Goal: Task Accomplishment & Management: Manage account settings

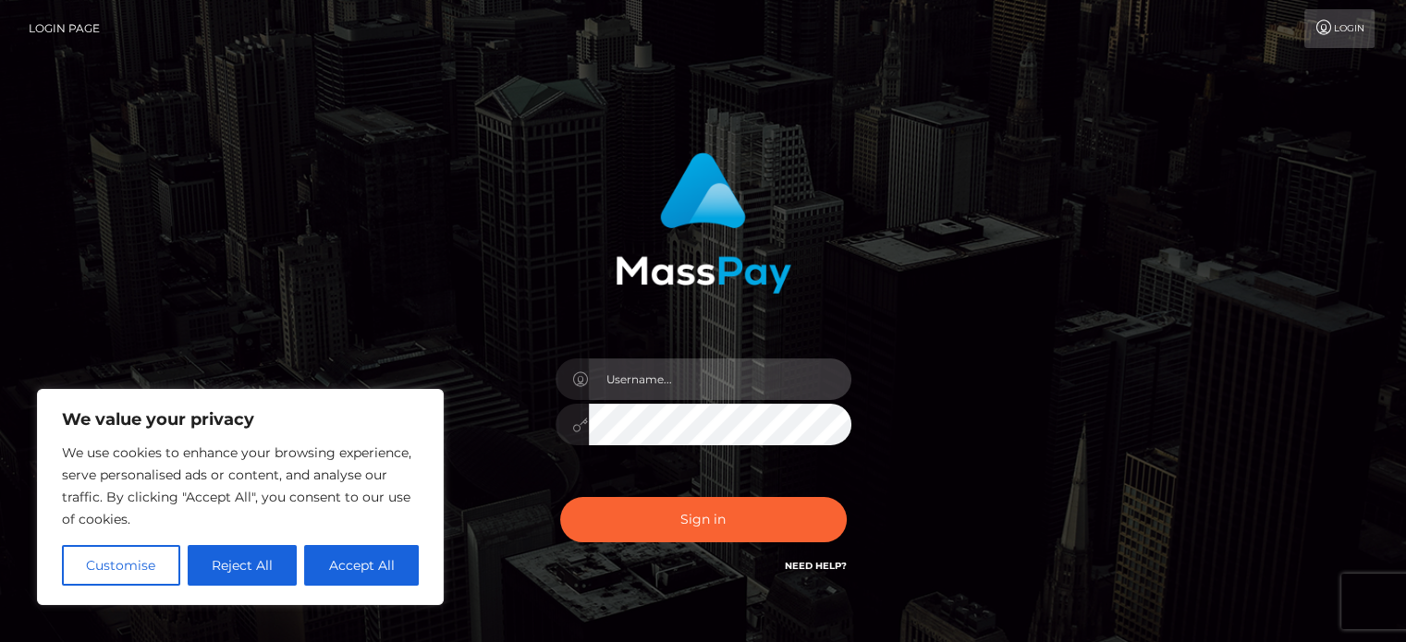
click at [680, 377] on input "text" at bounding box center [720, 380] width 262 height 42
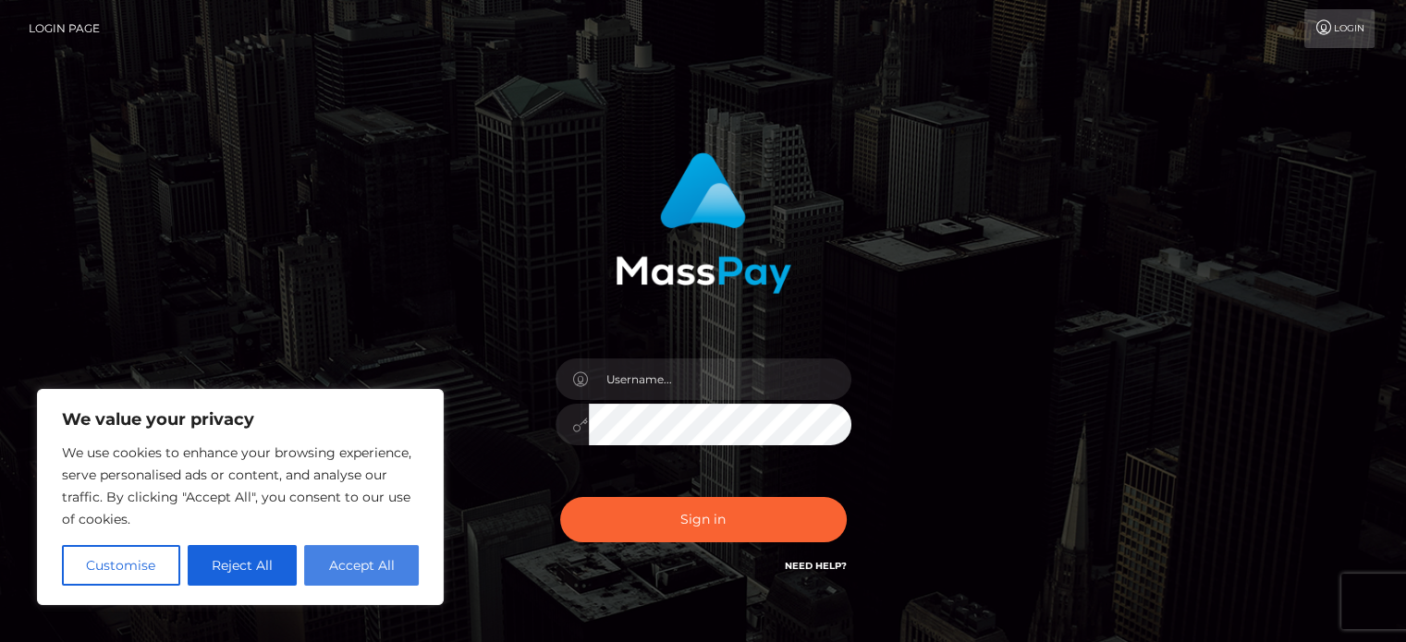
click at [383, 560] on button "Accept All" at bounding box center [361, 565] width 115 height 41
checkbox input "true"
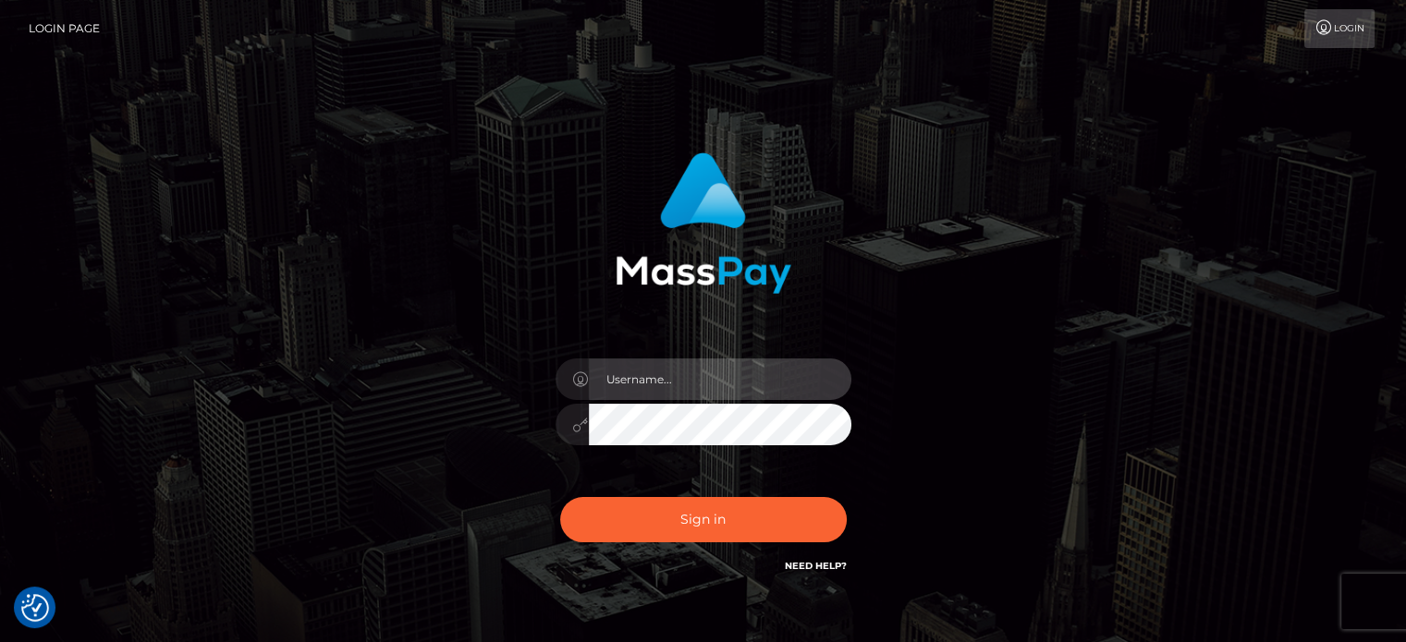
click at [702, 373] on input "text" at bounding box center [720, 380] width 262 height 42
type input "[PERSON_NAME][EMAIL_ADDRESS][PERSON_NAME][DOMAIN_NAME]"
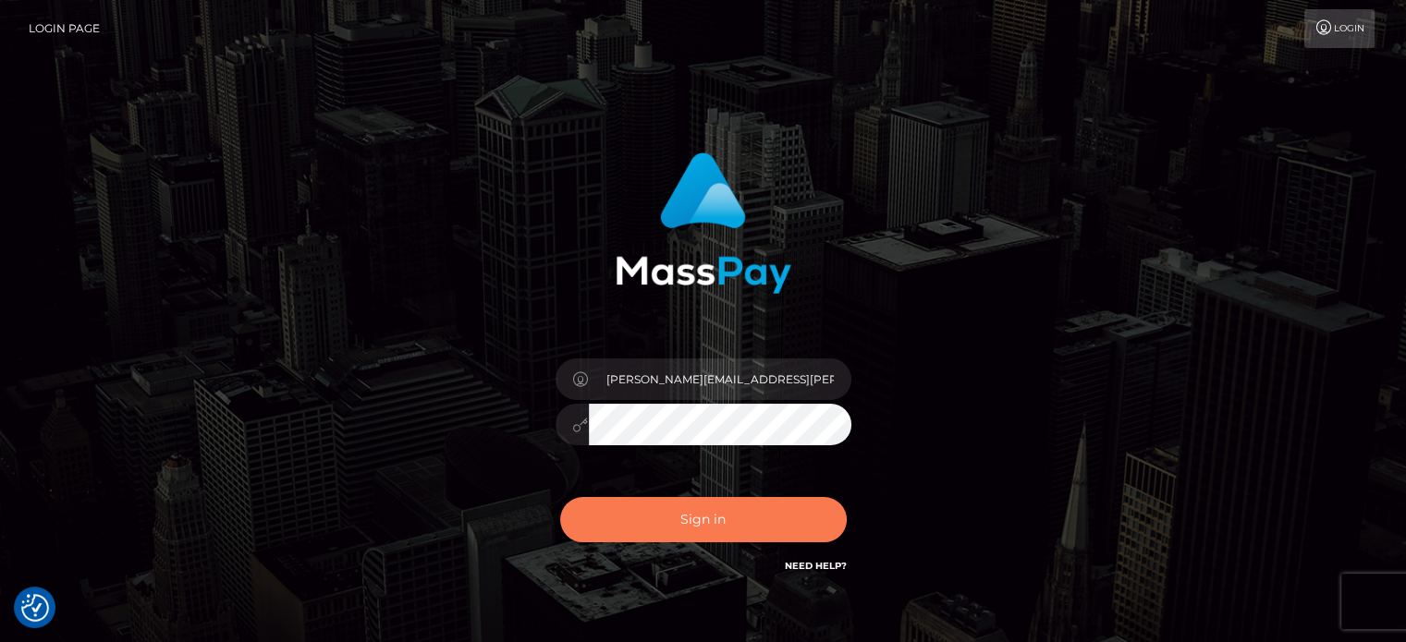
click at [699, 517] on button "Sign in" at bounding box center [703, 519] width 287 height 45
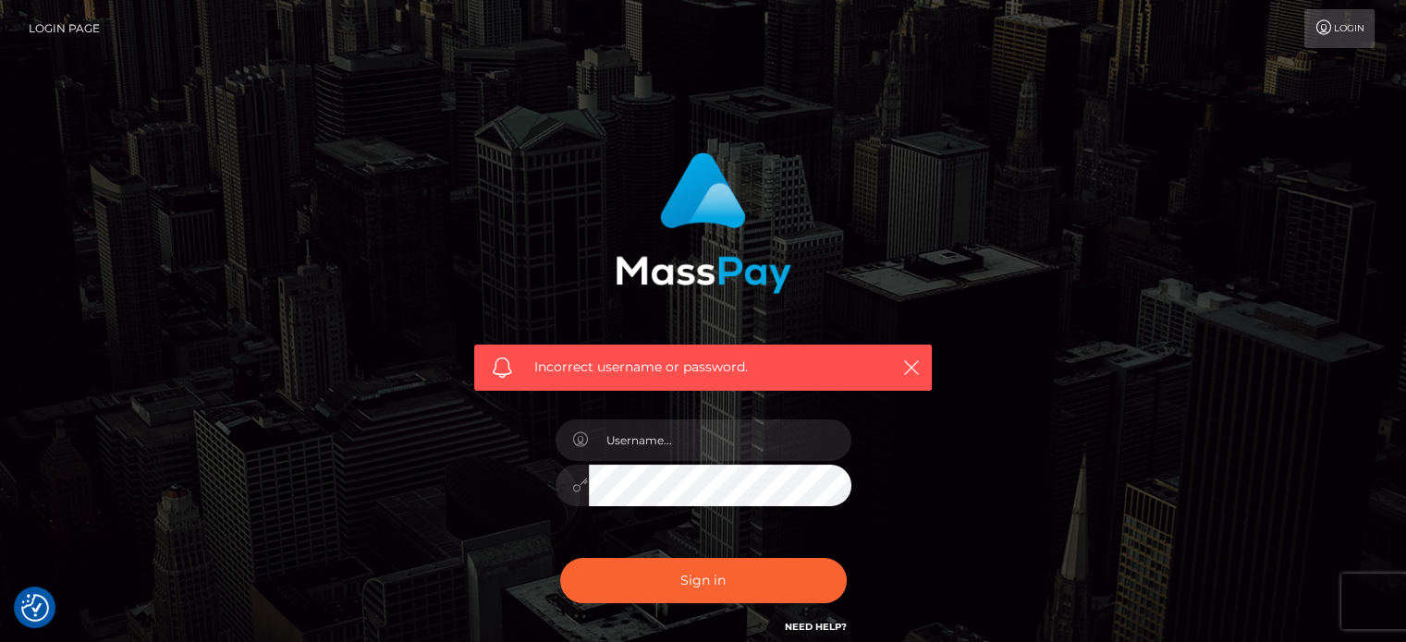
scroll to position [165, 0]
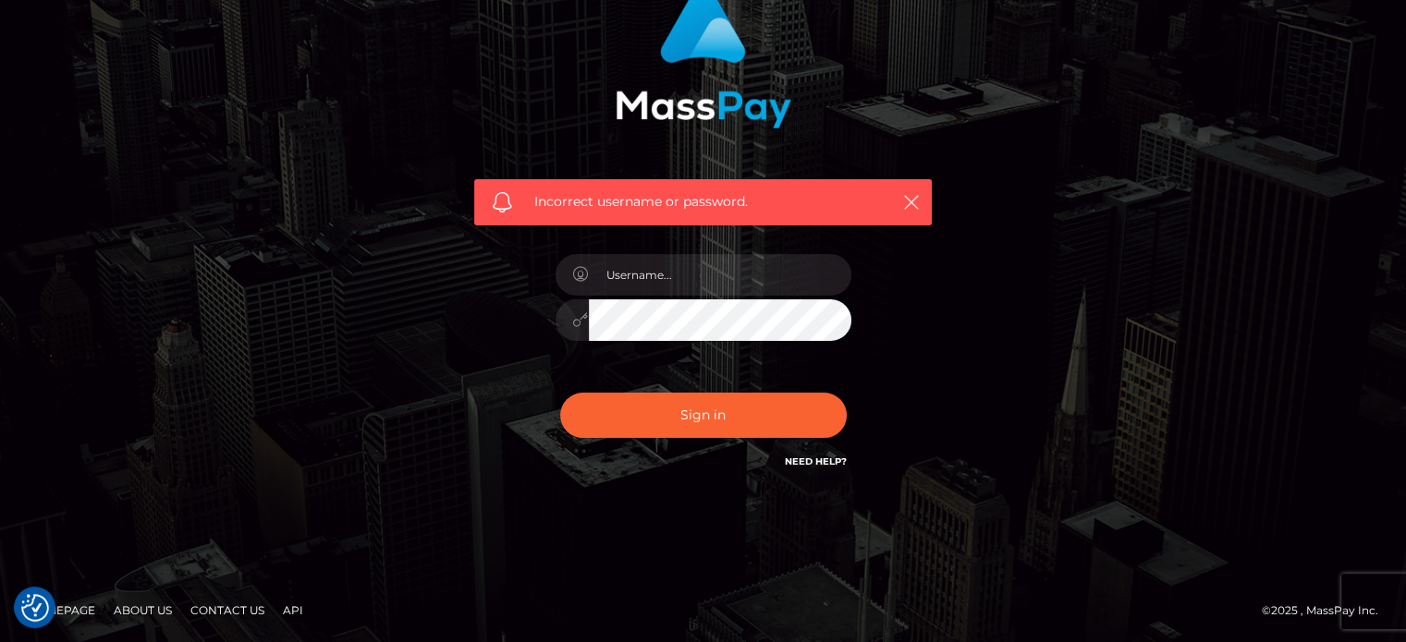
click at [821, 462] on link "Need Help?" at bounding box center [816, 462] width 62 height 12
click at [1000, 280] on div "Incorrect username or password." at bounding box center [704, 238] width 1054 height 531
click at [819, 460] on link "Need Help?" at bounding box center [816, 462] width 62 height 12
click at [905, 200] on icon "button" at bounding box center [911, 202] width 18 height 18
drag, startPoint x: 910, startPoint y: 199, endPoint x: 946, endPoint y: 158, distance: 54.3
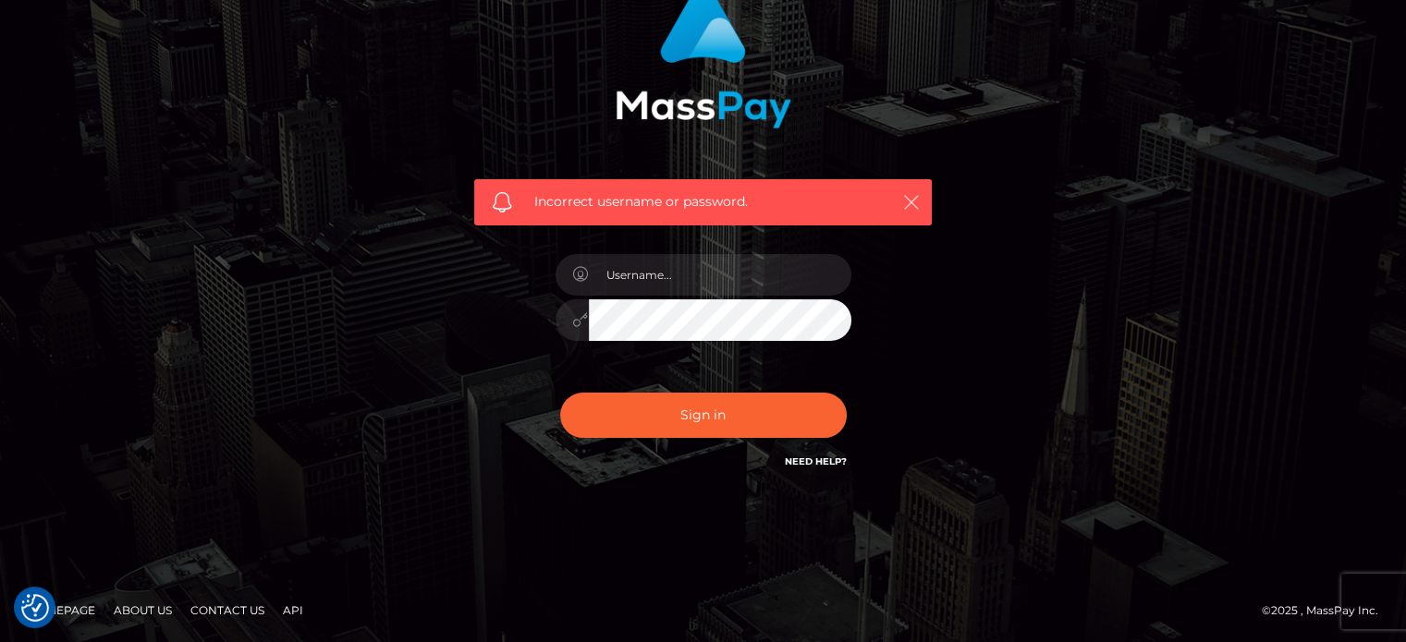
click at [910, 198] on icon "button" at bounding box center [911, 202] width 18 height 18
click at [665, 274] on input "text" at bounding box center [720, 275] width 262 height 42
type input "[PERSON_NAME][EMAIL_ADDRESS][PERSON_NAME][DOMAIN_NAME]"
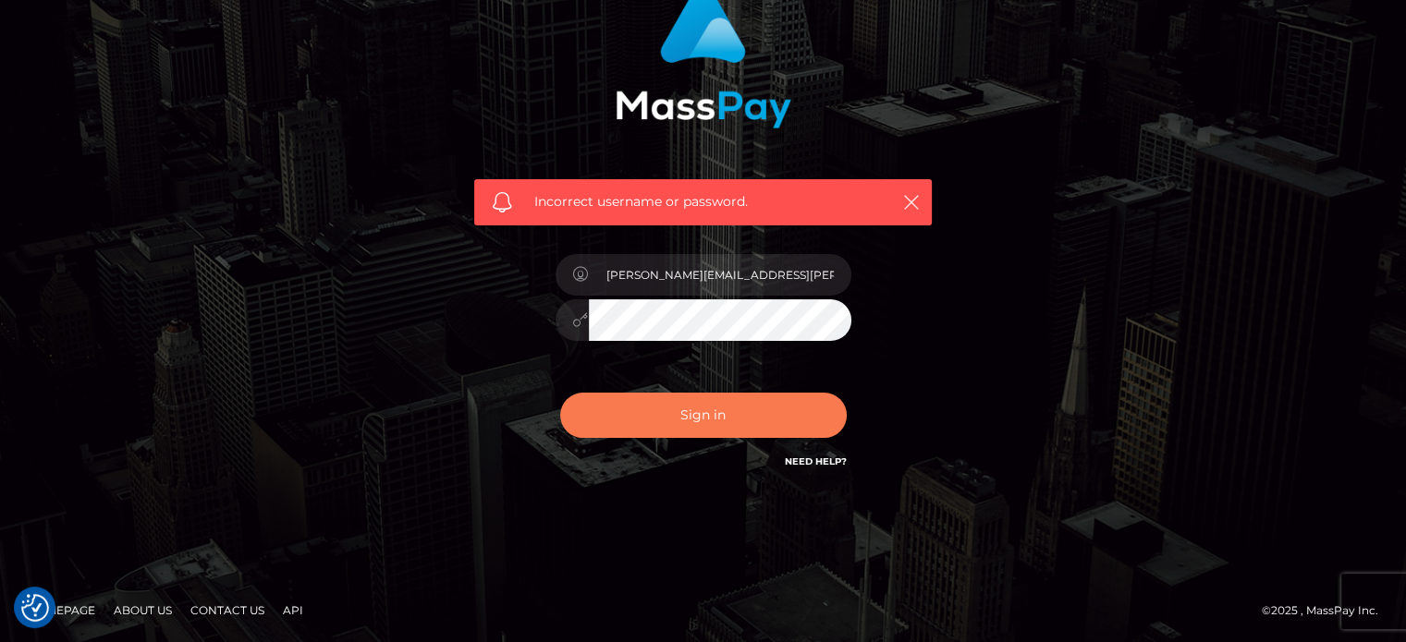
click at [721, 409] on button "Sign in" at bounding box center [703, 415] width 287 height 45
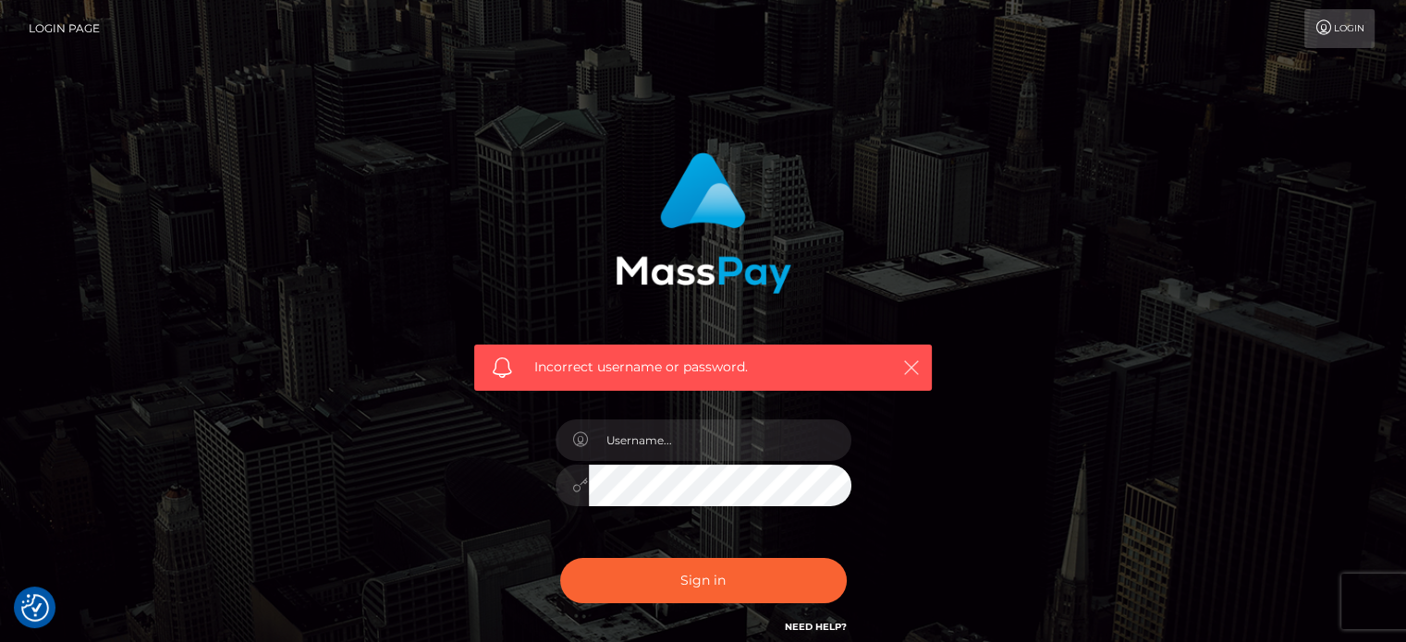
click at [920, 369] on icon "button" at bounding box center [911, 368] width 18 height 18
click at [720, 435] on input "text" at bounding box center [720, 441] width 262 height 42
type input "aracely.matos@global66.com"
click at [580, 486] on icon at bounding box center [581, 485] width 16 height 15
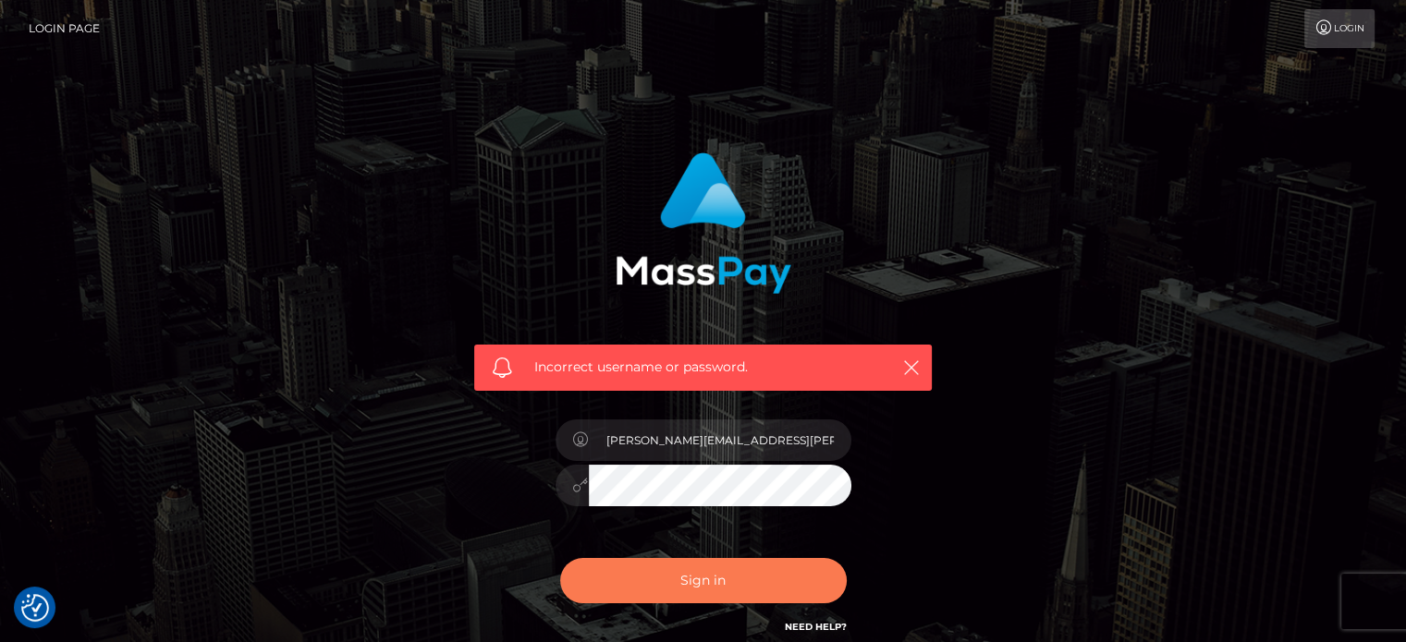
click at [688, 583] on button "Sign in" at bounding box center [703, 580] width 287 height 45
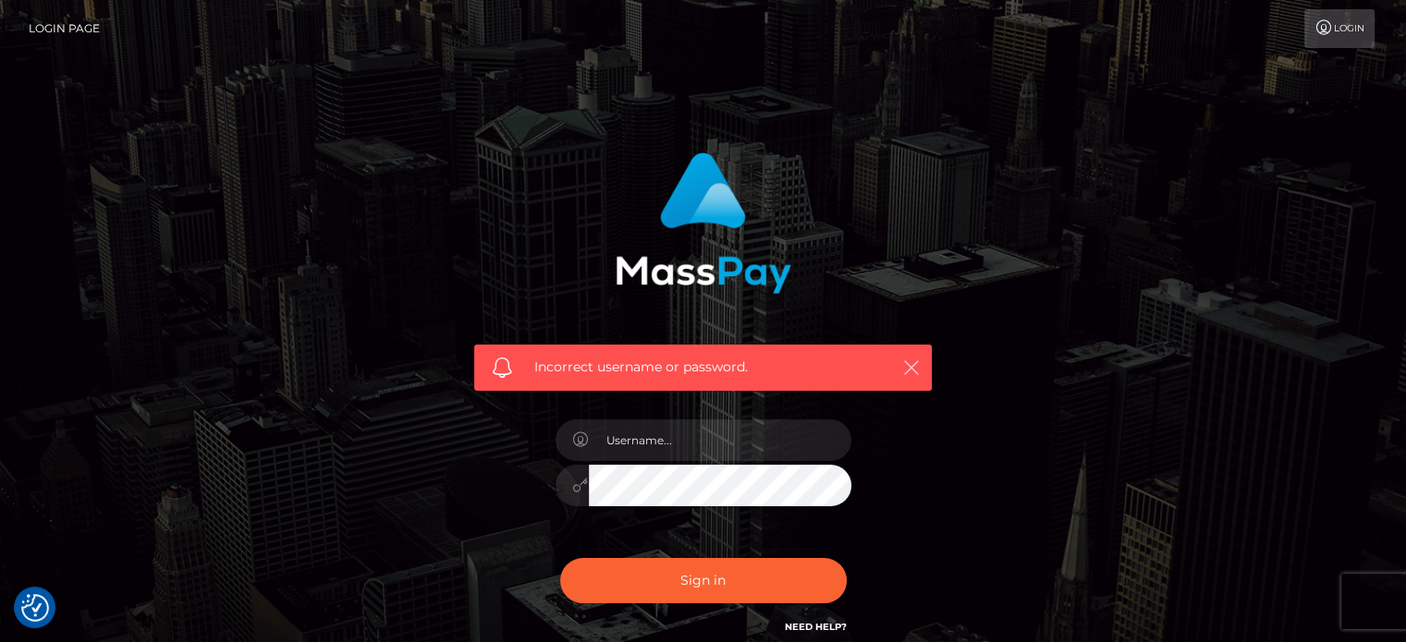
click at [904, 370] on icon "button" at bounding box center [911, 368] width 18 height 18
click at [662, 440] on input "text" at bounding box center [720, 441] width 262 height 42
type input "aracely.matos@global66.com"
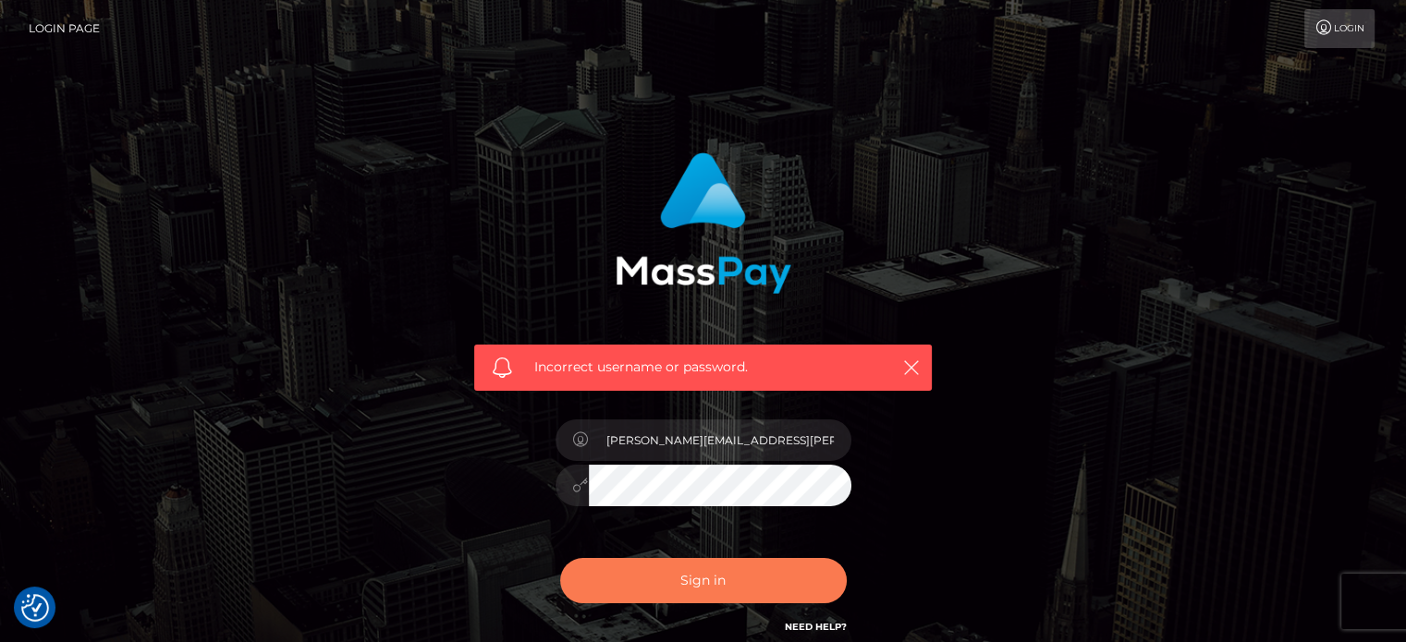
click at [675, 585] on button "Sign in" at bounding box center [703, 580] width 287 height 45
